Goal: Information Seeking & Learning: Learn about a topic

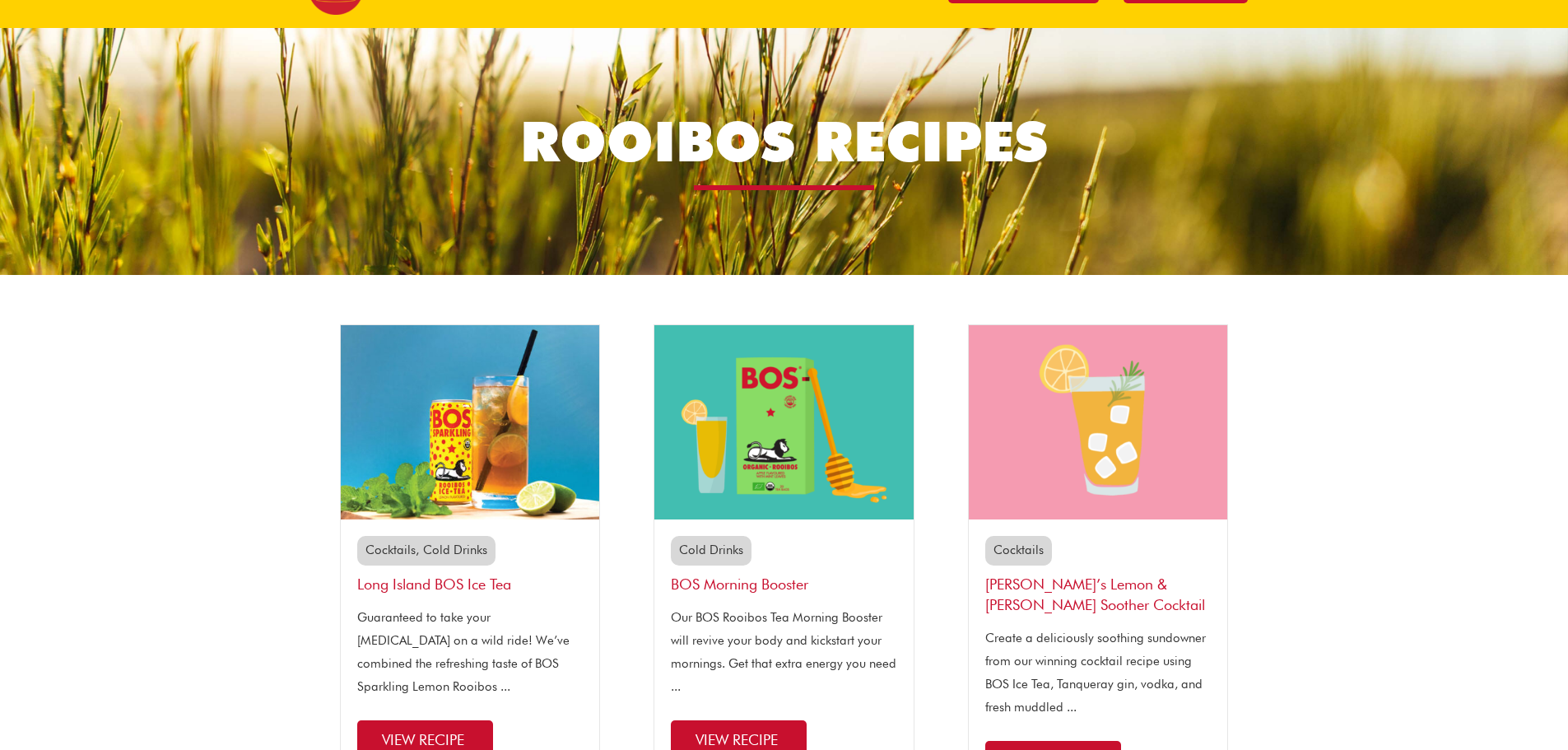
click at [398, 549] on link "Cocktails" at bounding box center [390, 549] width 50 height 15
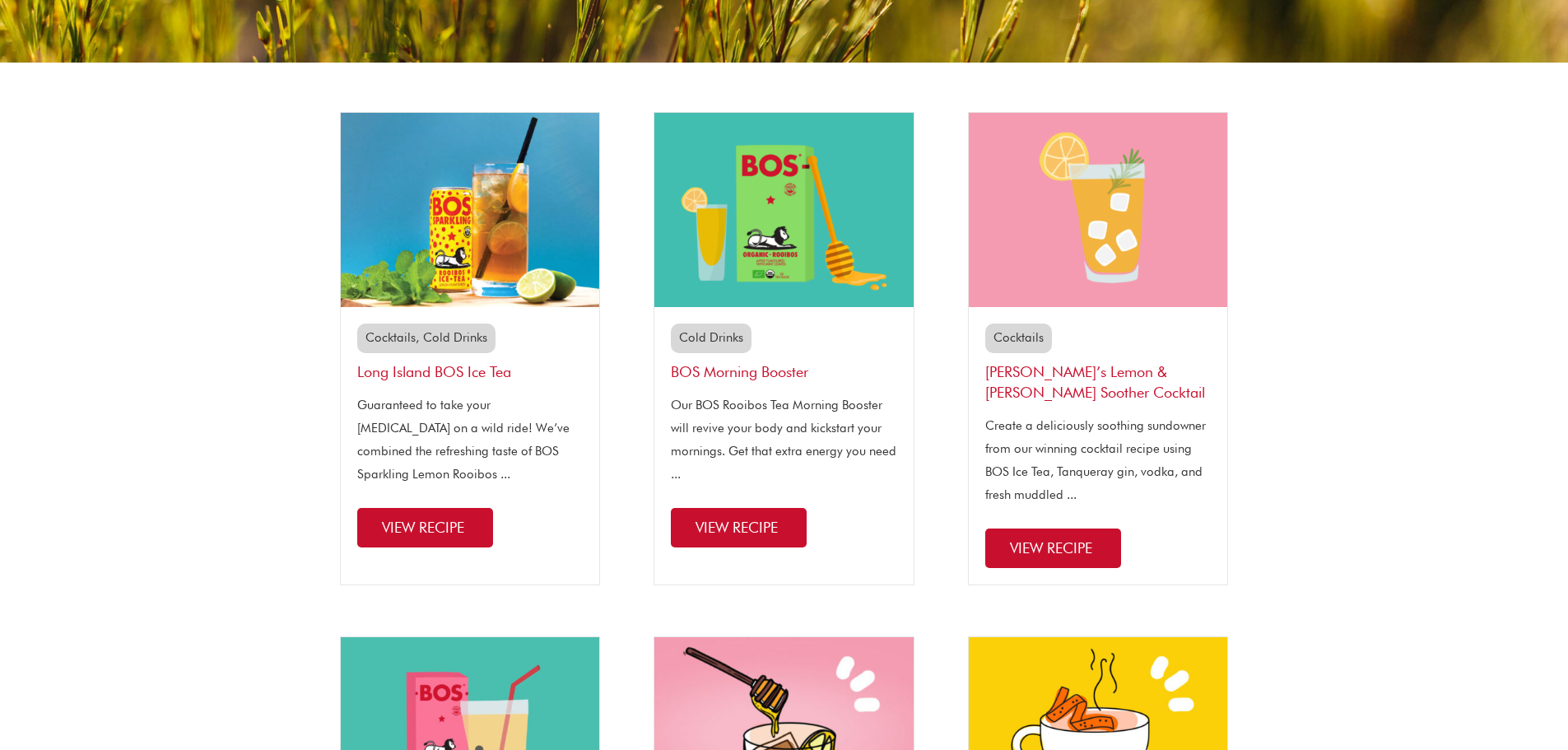
scroll to position [329, 0]
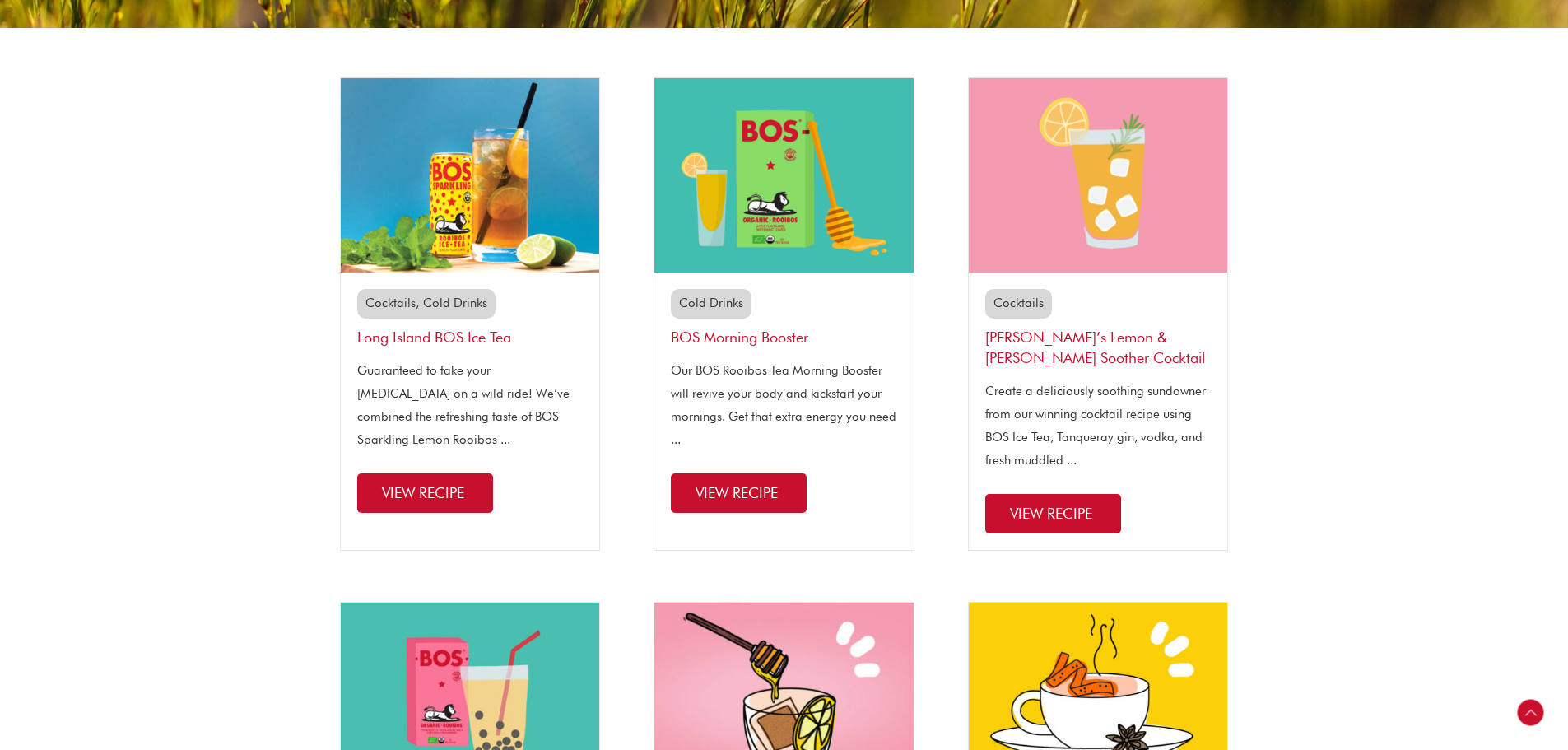
click at [397, 300] on link "Cocktails" at bounding box center [390, 303] width 50 height 15
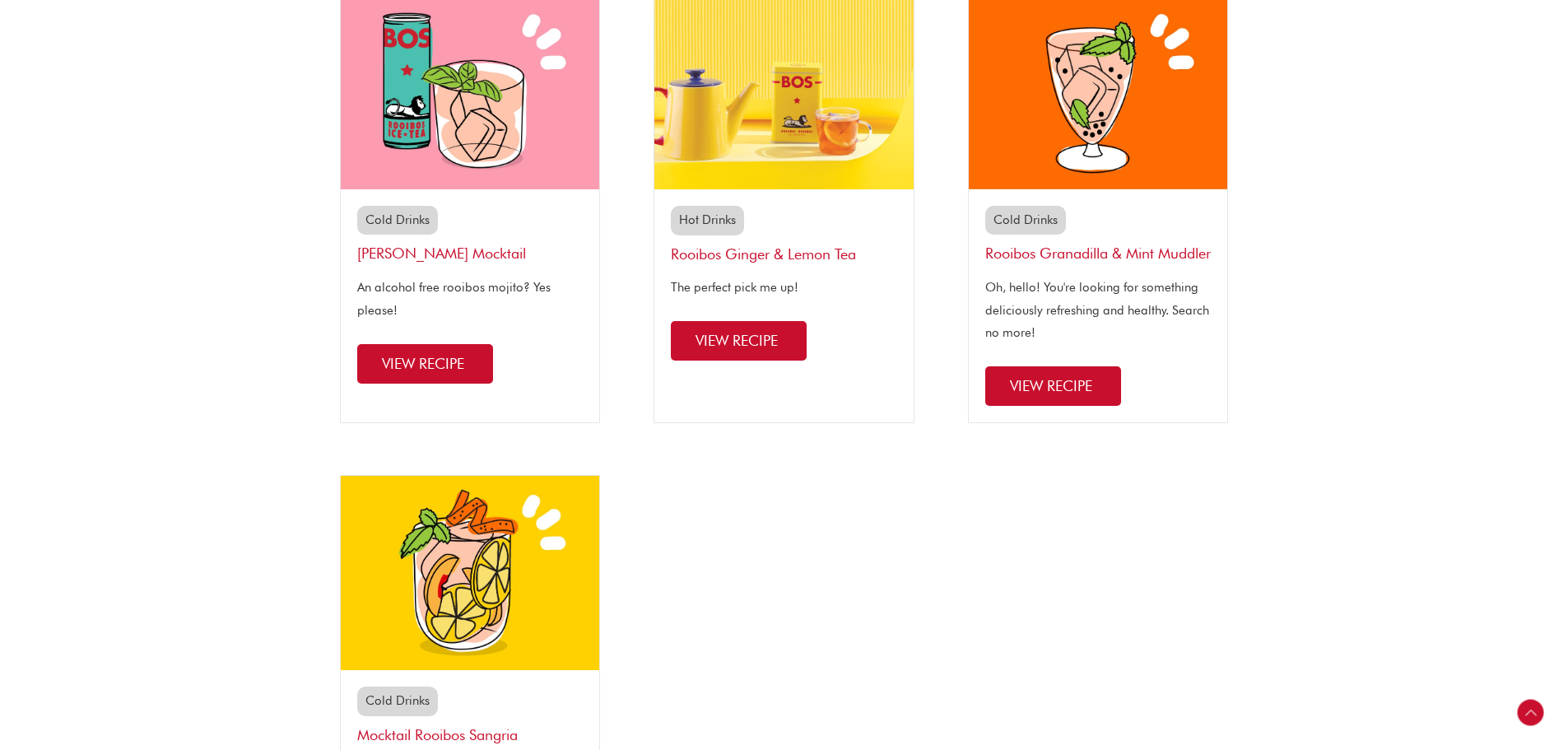
scroll to position [1317, 0]
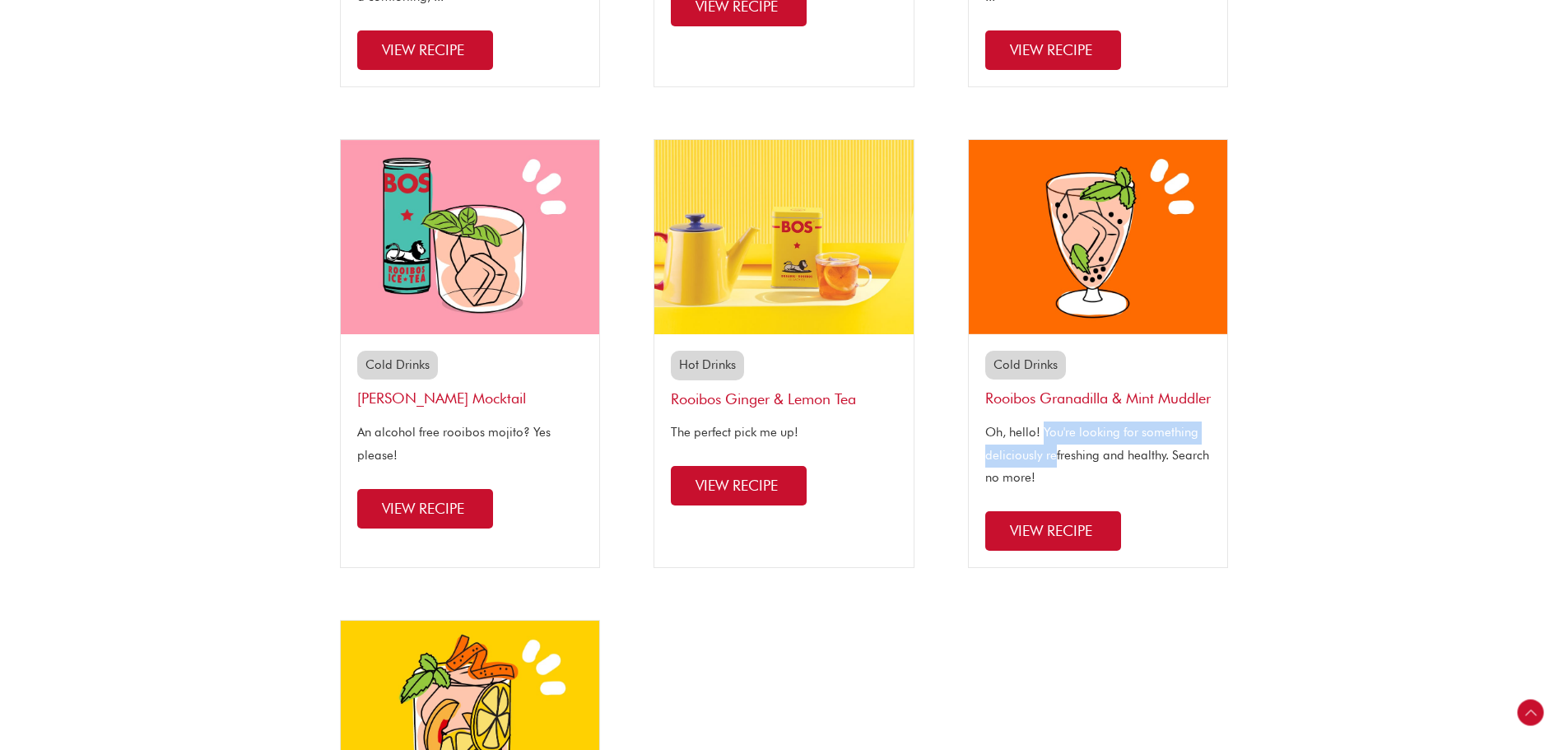
drag, startPoint x: 1046, startPoint y: 454, endPoint x: 1055, endPoint y: 477, distance: 24.7
click at [1055, 477] on p "Oh, hello! You're looking for something deliciously refreshing and healthy. Sea…" at bounding box center [1097, 455] width 226 height 69
click at [1316, 480] on section "Cocktails Cold Drinks Long Island BOS Ice Tea Guaranteed to take your taste bud…" at bounding box center [784, 72] width 1568 height 1983
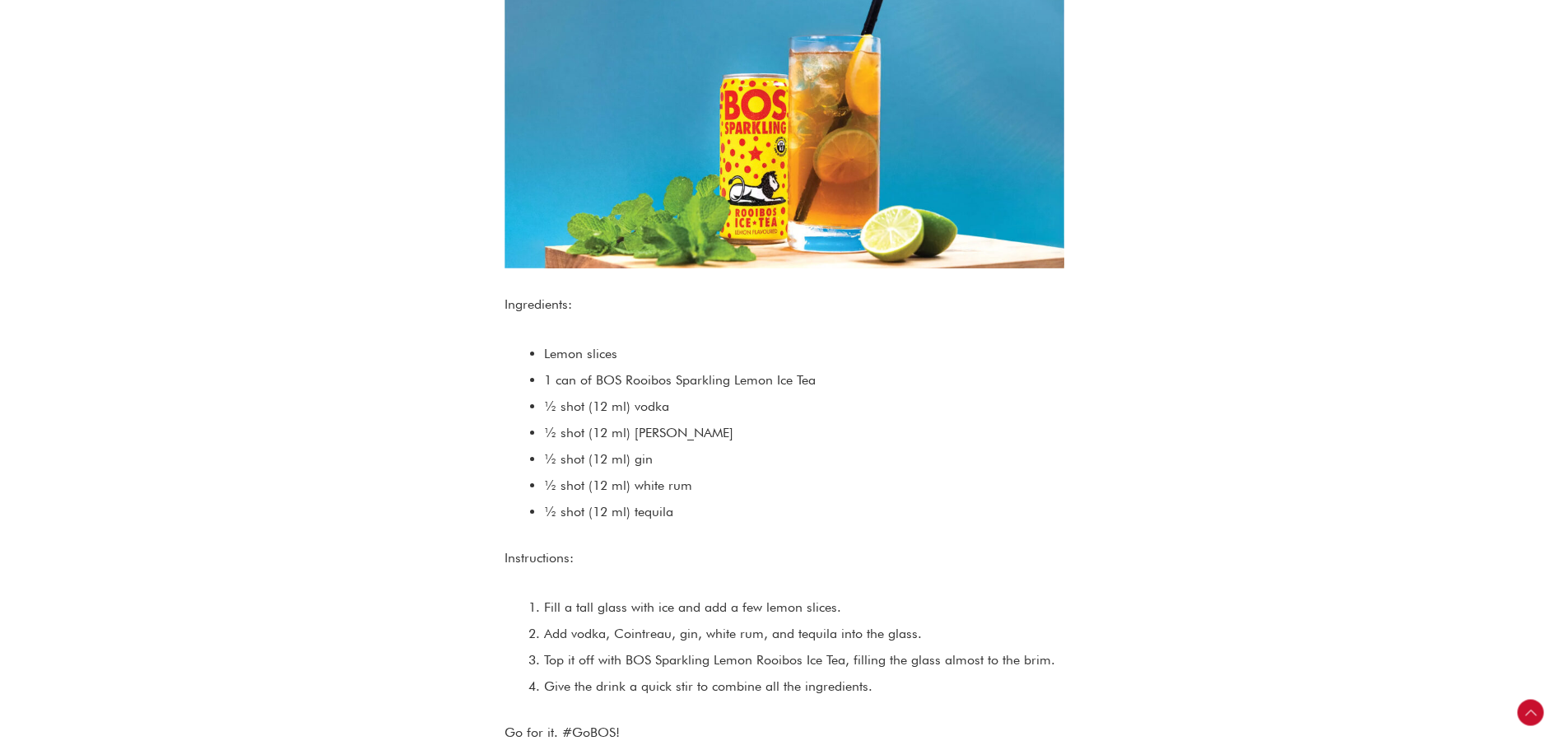
scroll to position [658, 0]
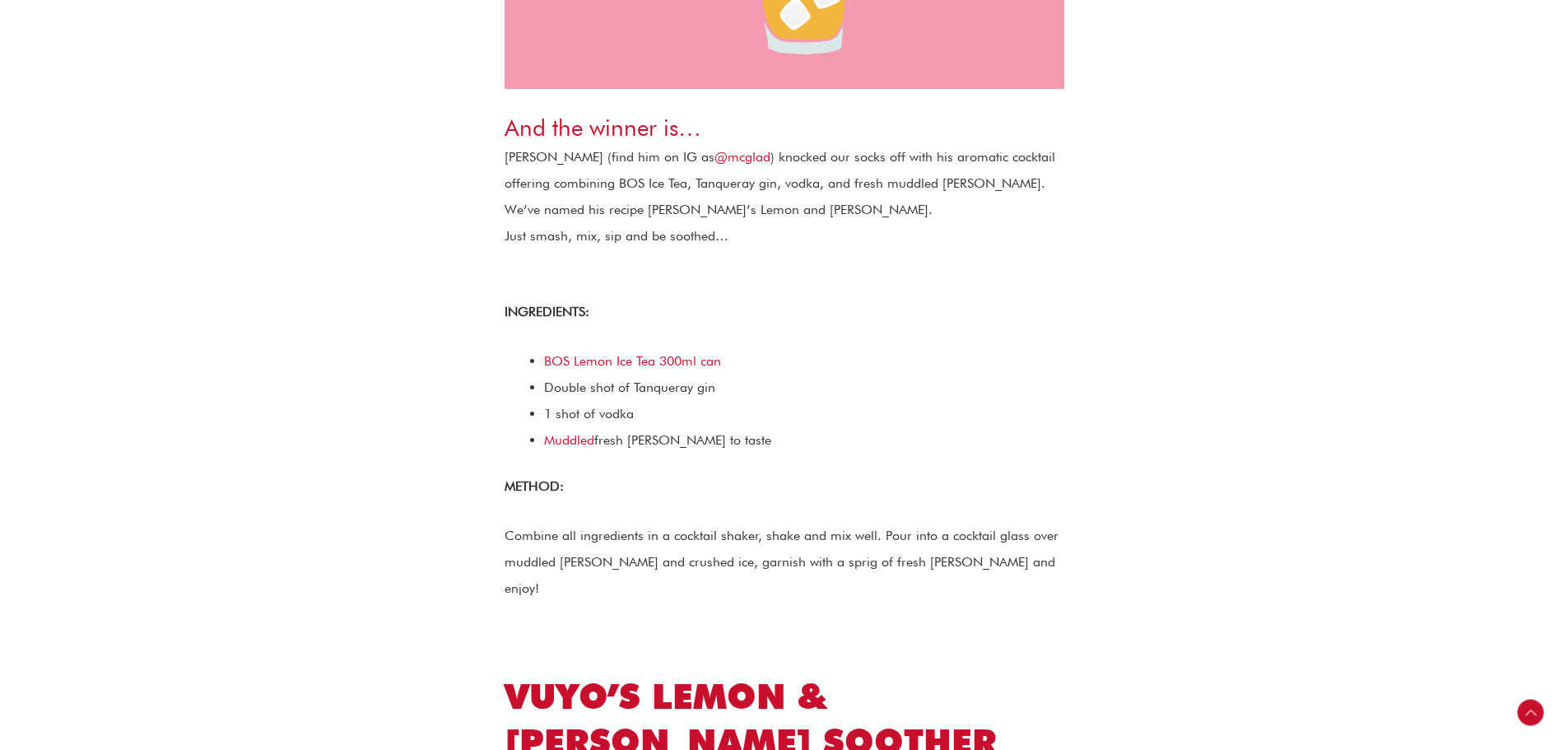
scroll to position [823, 0]
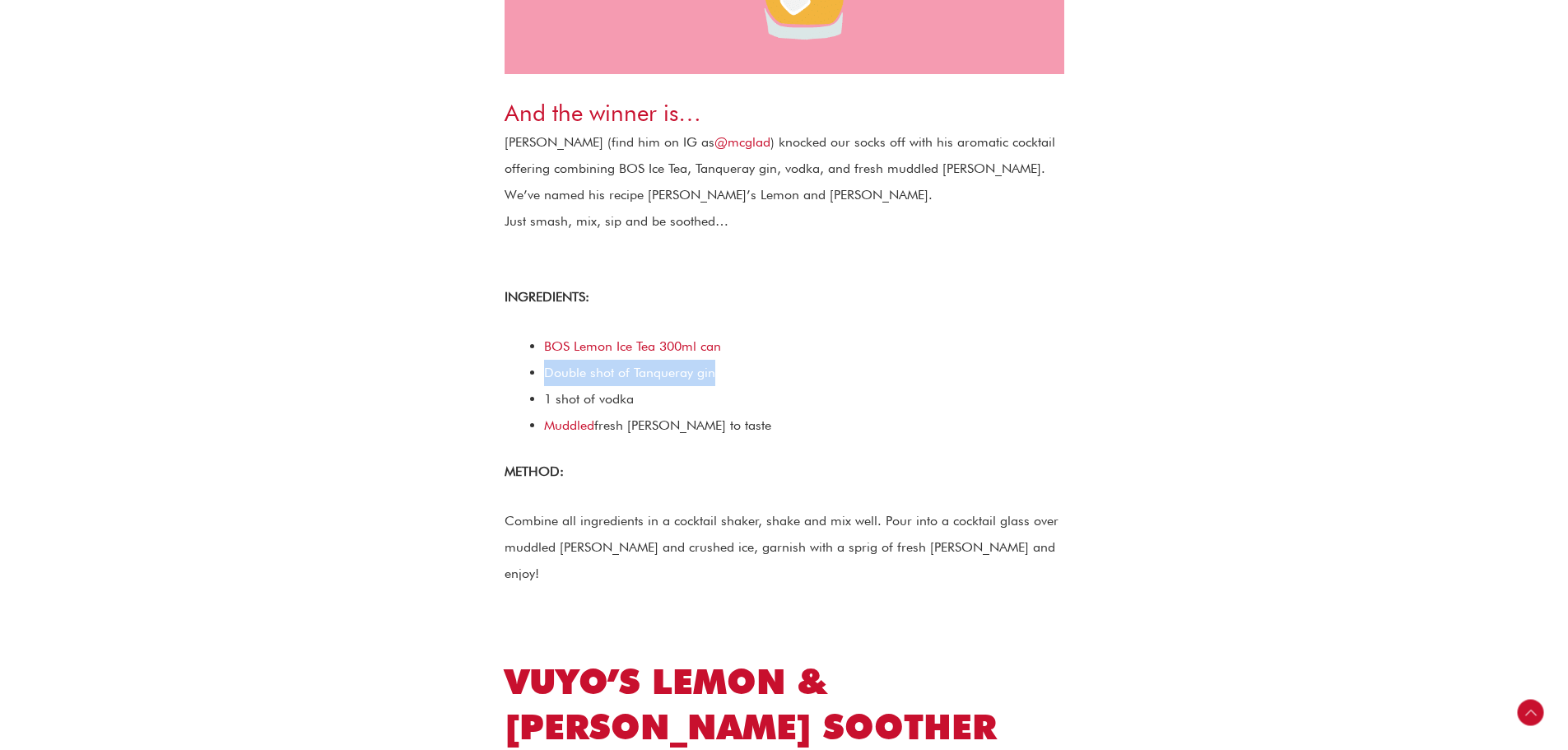
drag, startPoint x: 545, startPoint y: 354, endPoint x: 756, endPoint y: 353, distance: 211.0
click at [756, 360] on div "Double shot of Tanqueray gin" at bounding box center [804, 372] width 521 height 26
drag, startPoint x: 696, startPoint y: 346, endPoint x: 544, endPoint y: 351, distance: 152.1
click at [544, 360] on div "Double shot of Tanqueray gin" at bounding box center [804, 372] width 521 height 26
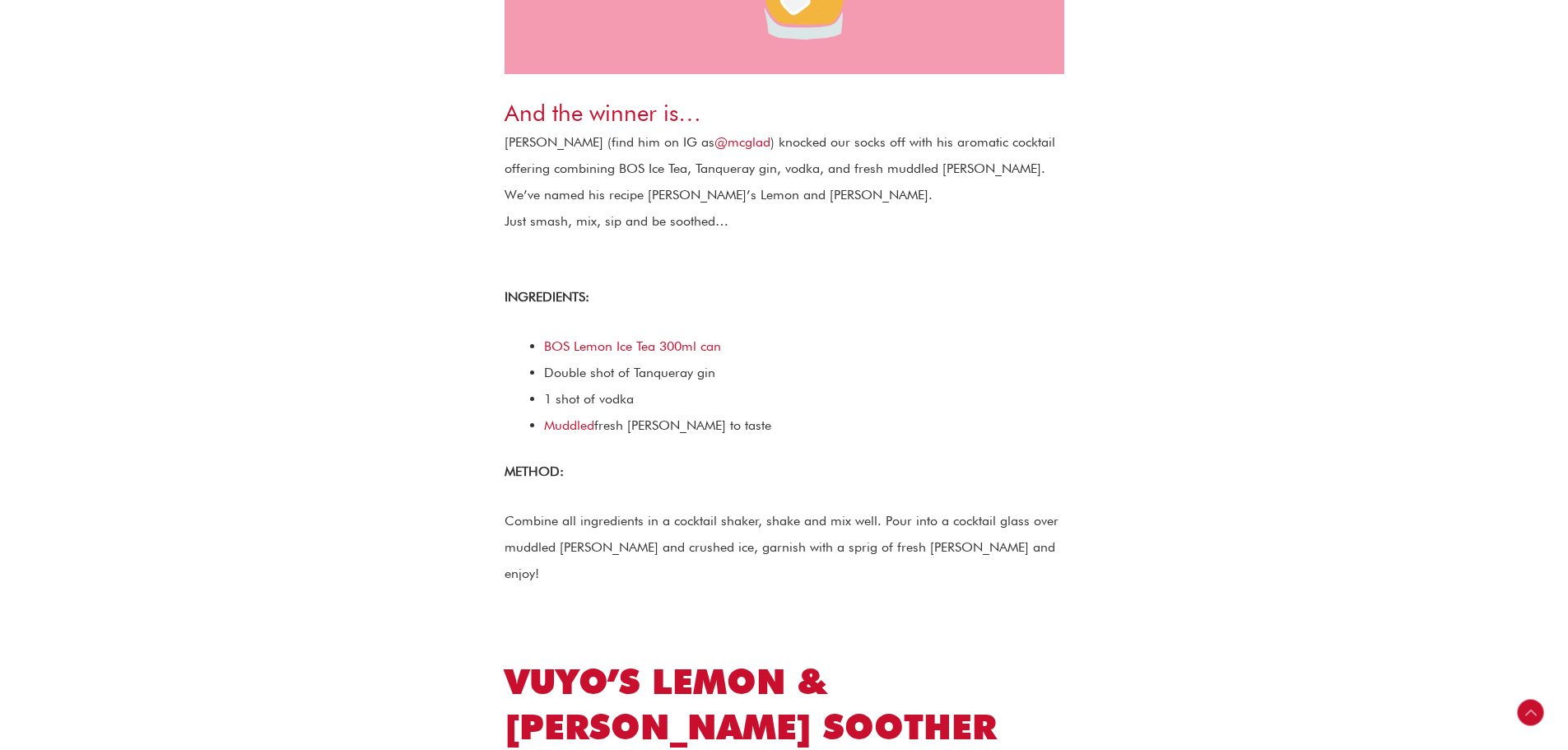
click at [546, 391] on span "1 shot of vodka" at bounding box center [588, 399] width 89 height 16
drag, startPoint x: 545, startPoint y: 370, endPoint x: 676, endPoint y: 375, distance: 131.1
click at [676, 386] on div "1 shot of vodka" at bounding box center [804, 398] width 521 height 26
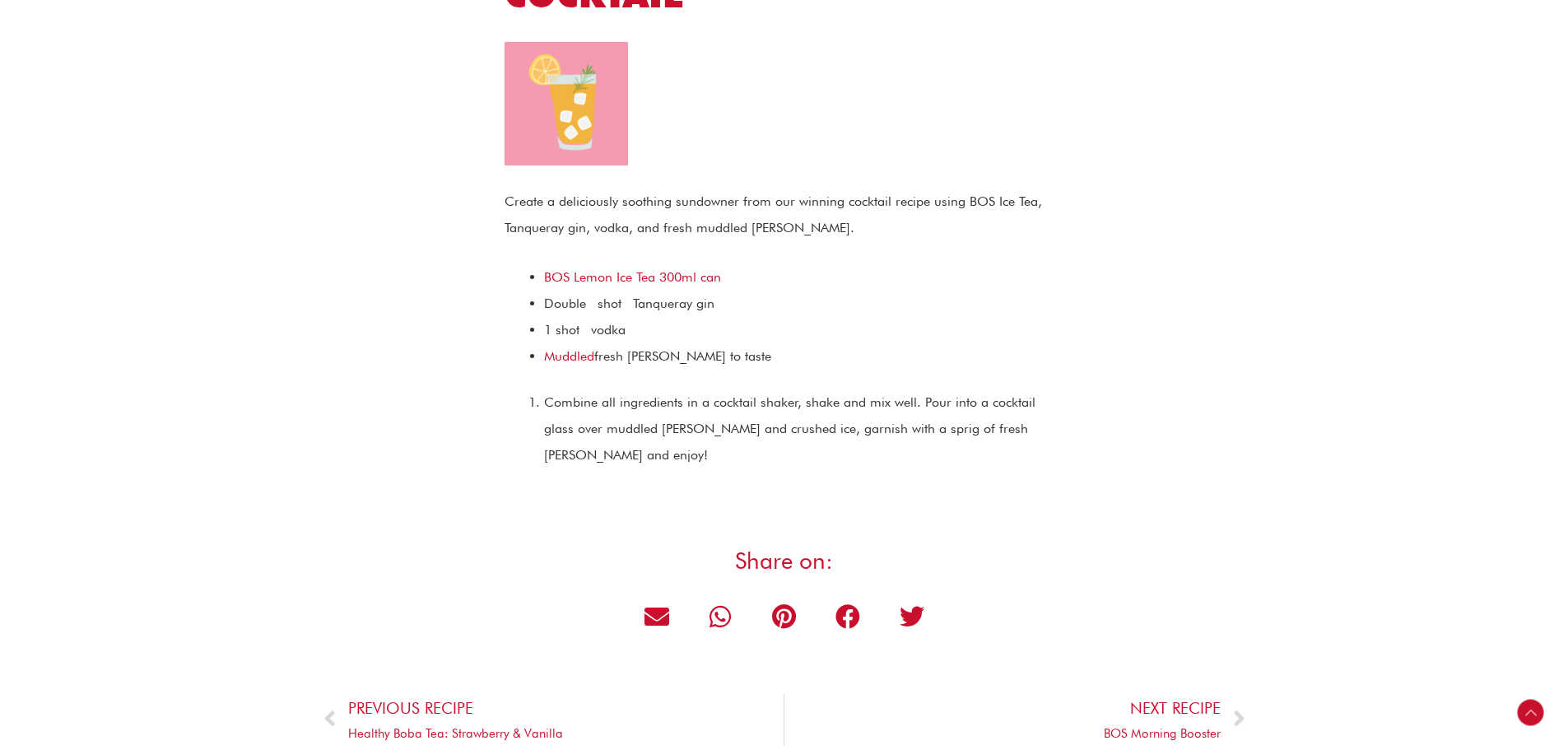
scroll to position [1152, 0]
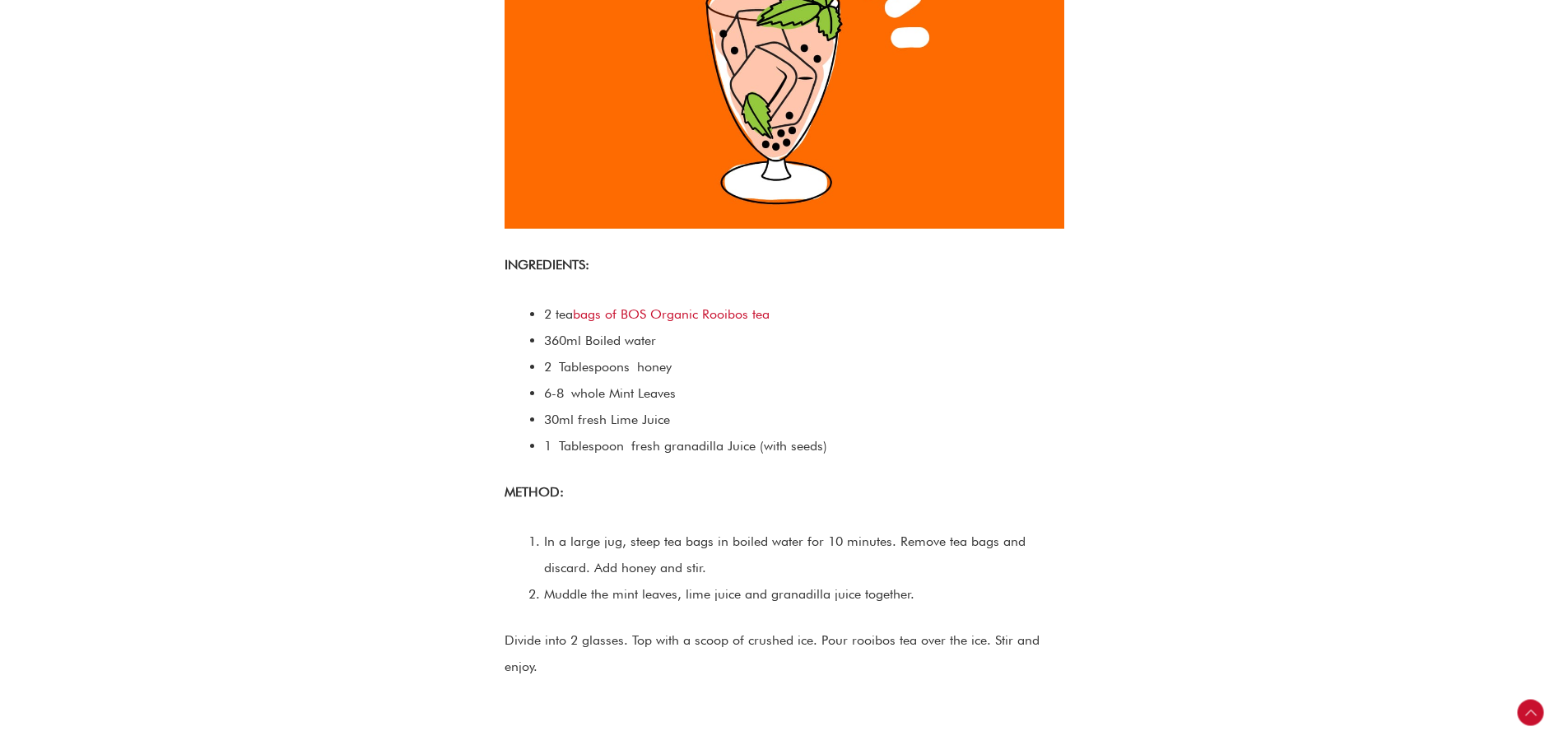
scroll to position [658, 0]
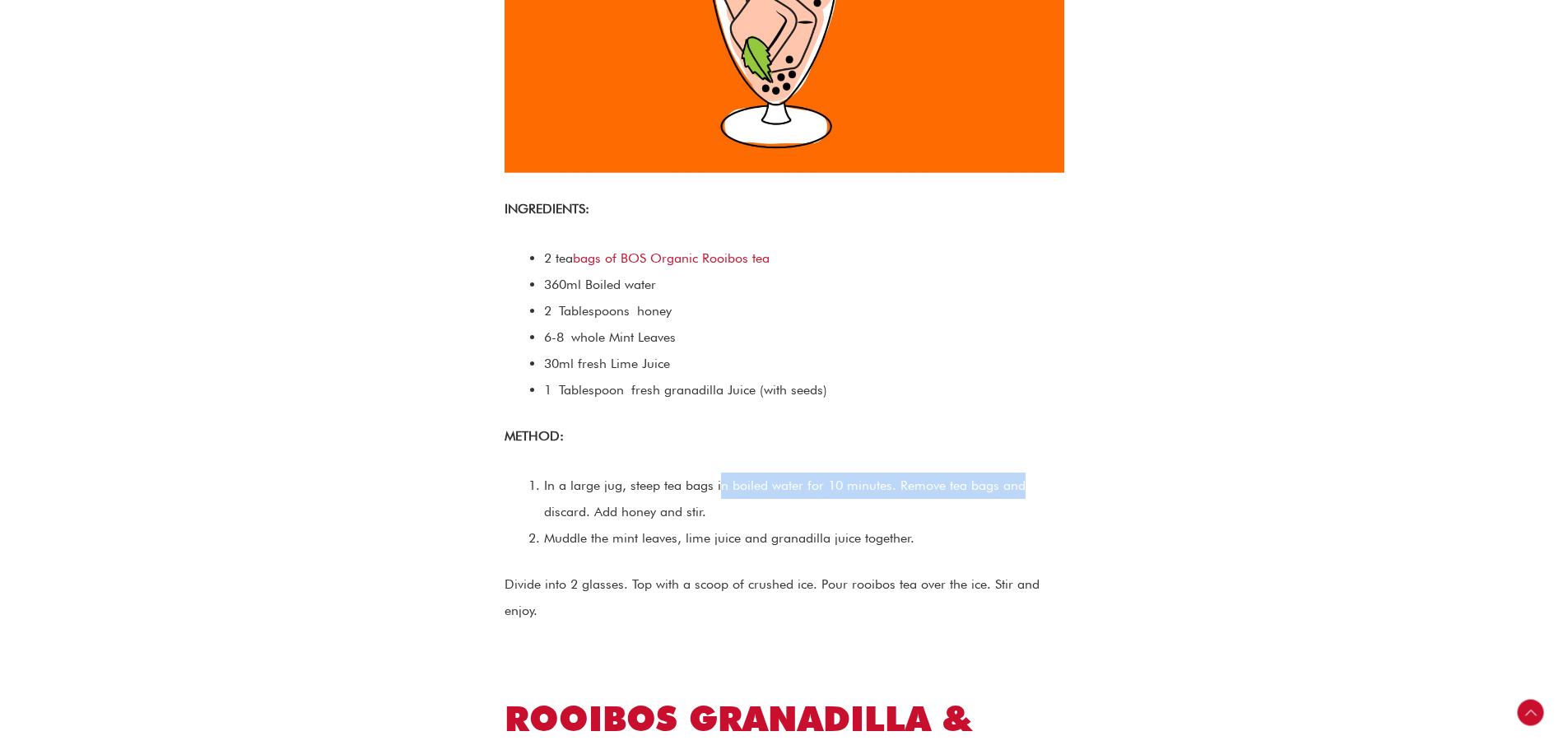
drag, startPoint x: 721, startPoint y: 474, endPoint x: 1101, endPoint y: 456, distance: 380.4
click at [1096, 457] on div "Oh, hello! You’re looking for something deliciously refreshing and healthy. Sea…" at bounding box center [784, 656] width 658 height 1751
click at [1102, 455] on div "Oh, hello! You’re looking for something deliciously refreshing and healthy. Sea…" at bounding box center [784, 656] width 658 height 1751
click at [1103, 440] on div "Oh, hello! You’re looking for something deliciously refreshing and healthy. Sea…" at bounding box center [784, 656] width 658 height 1751
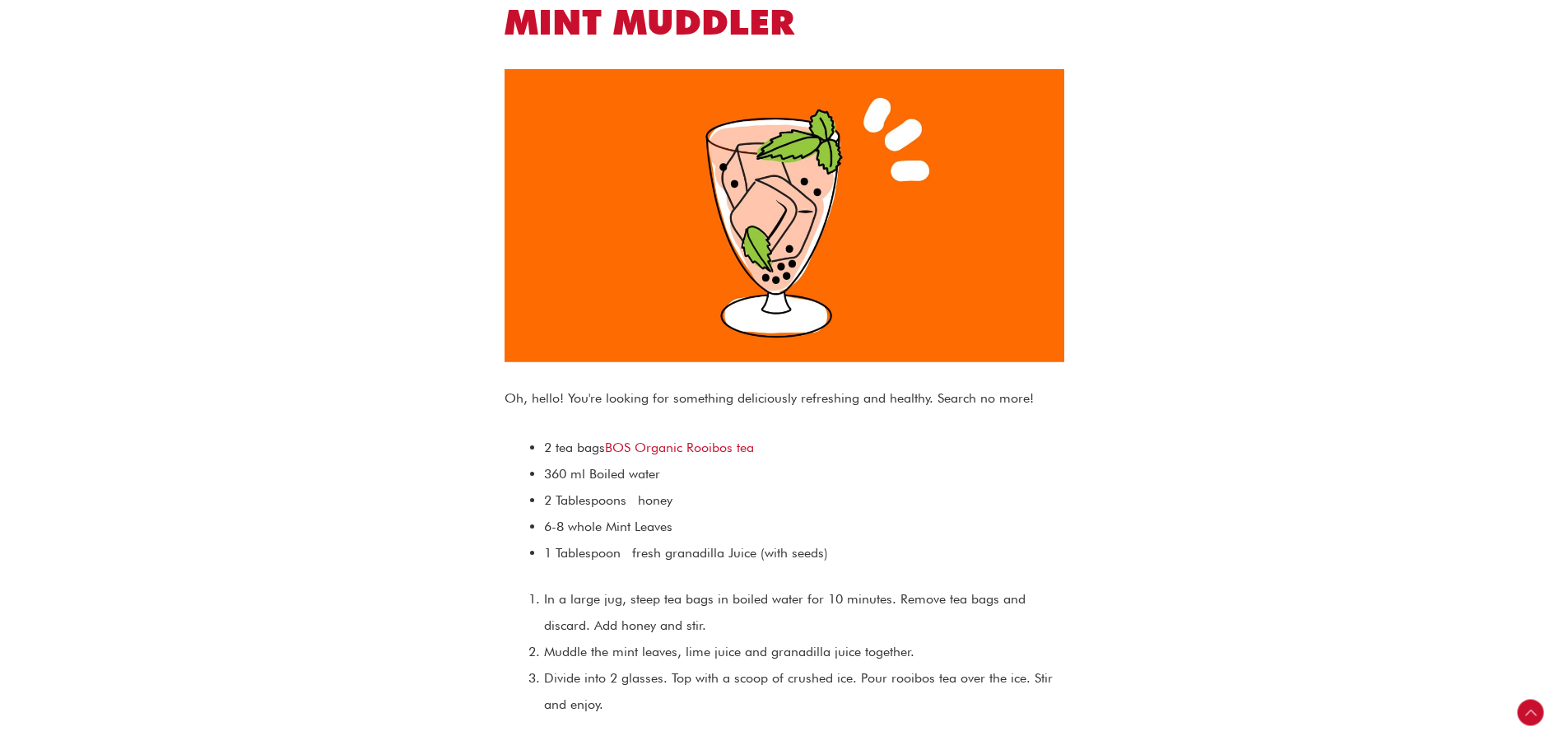
scroll to position [1399, 0]
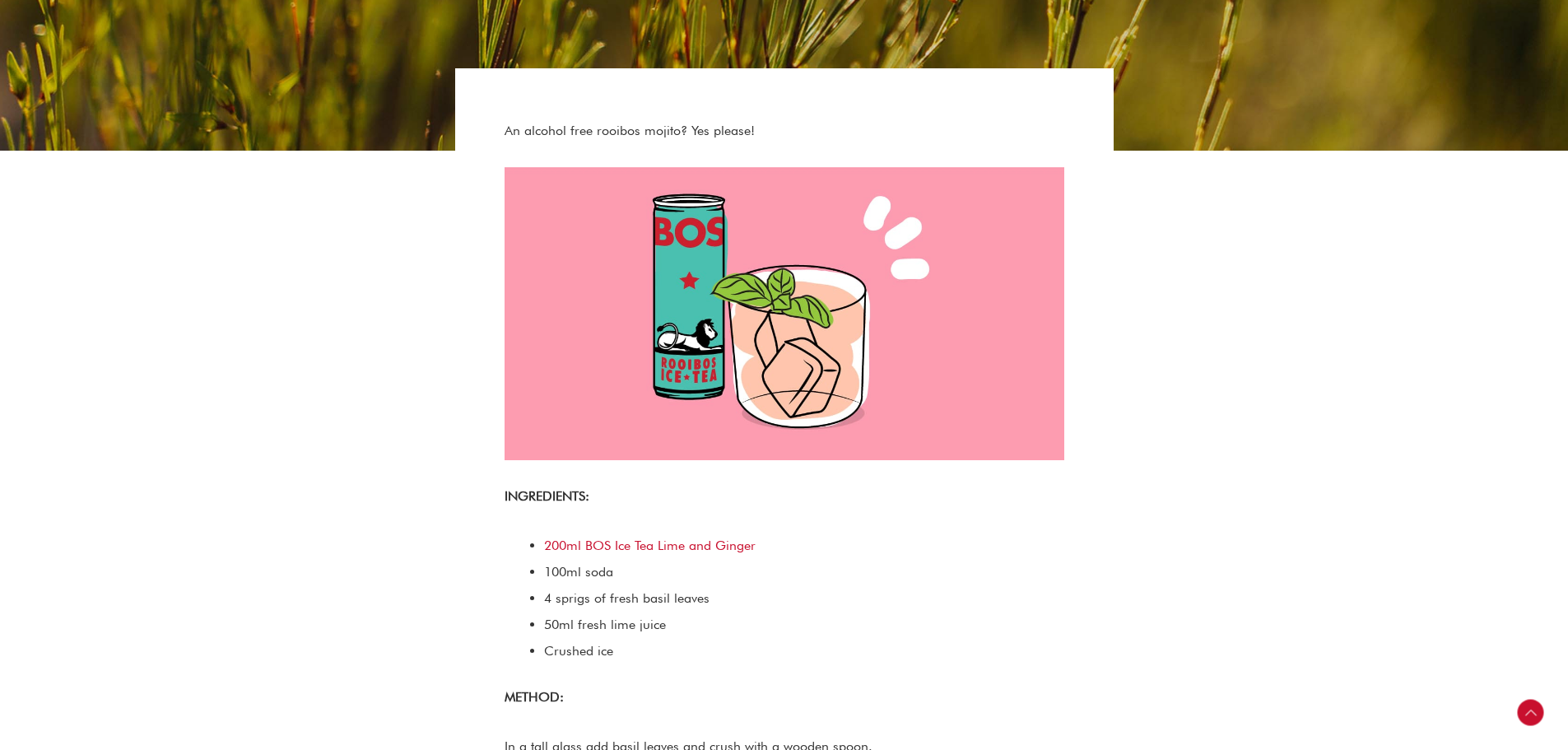
scroll to position [412, 0]
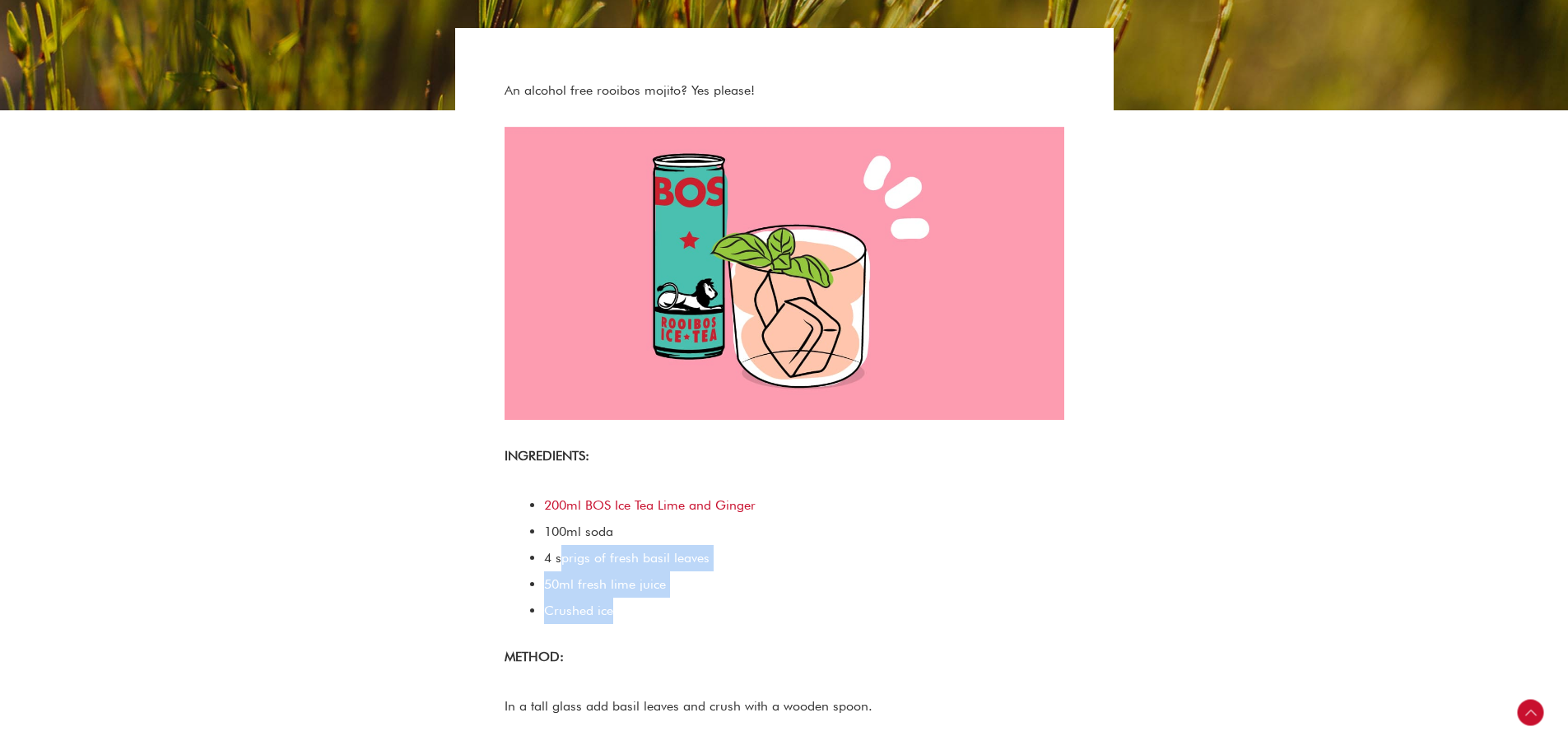
drag, startPoint x: 561, startPoint y: 562, endPoint x: 696, endPoint y: 605, distance: 141.7
click at [696, 605] on ul "200ml BOS Ice Tea Lime and Ginger 100ml soda 4 sprigs of fresh basil leaves 50m…" at bounding box center [804, 557] width 521 height 131
click at [696, 605] on li "Crushed ice" at bounding box center [804, 610] width 521 height 26
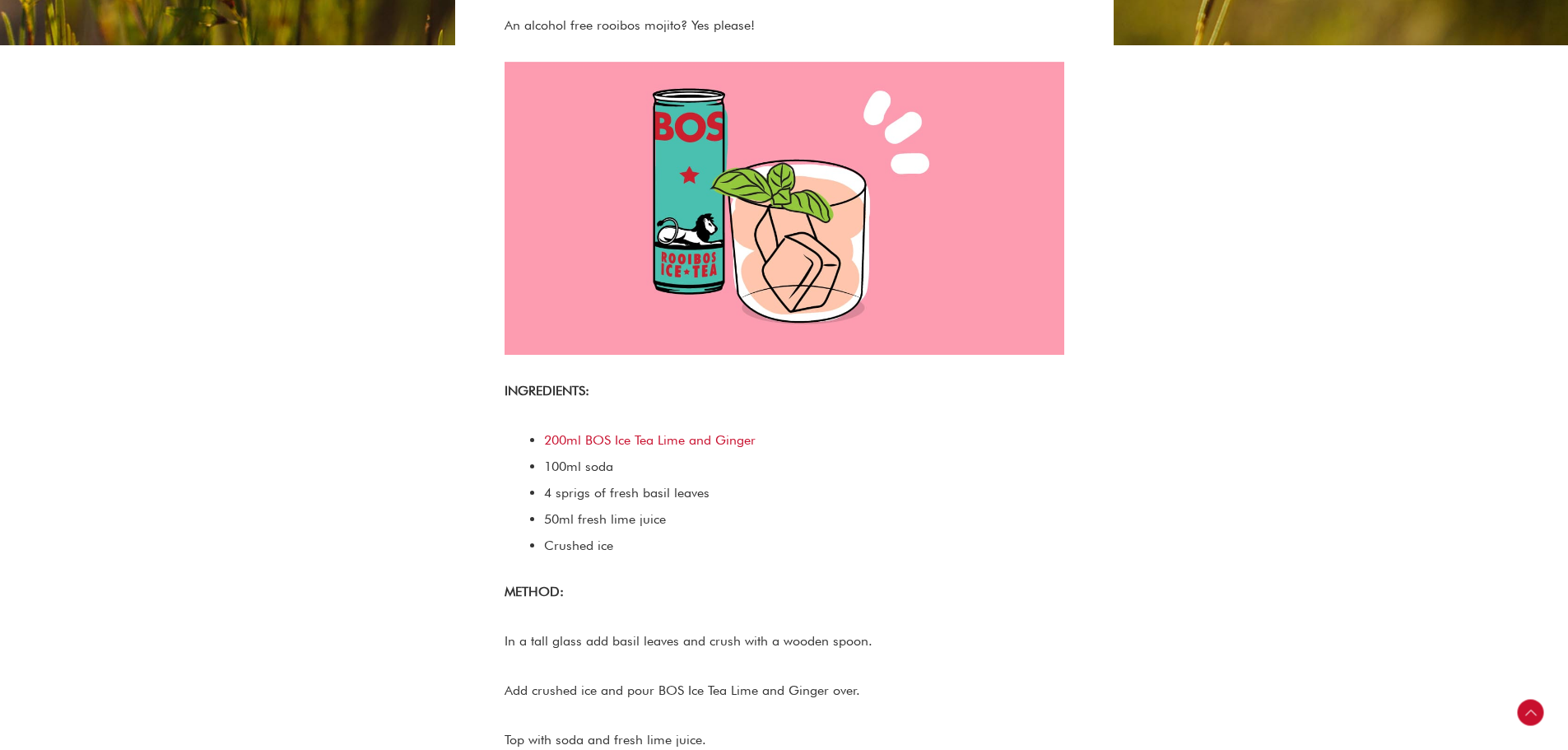
scroll to position [576, 0]
